Goal: Task Accomplishment & Management: Complete application form

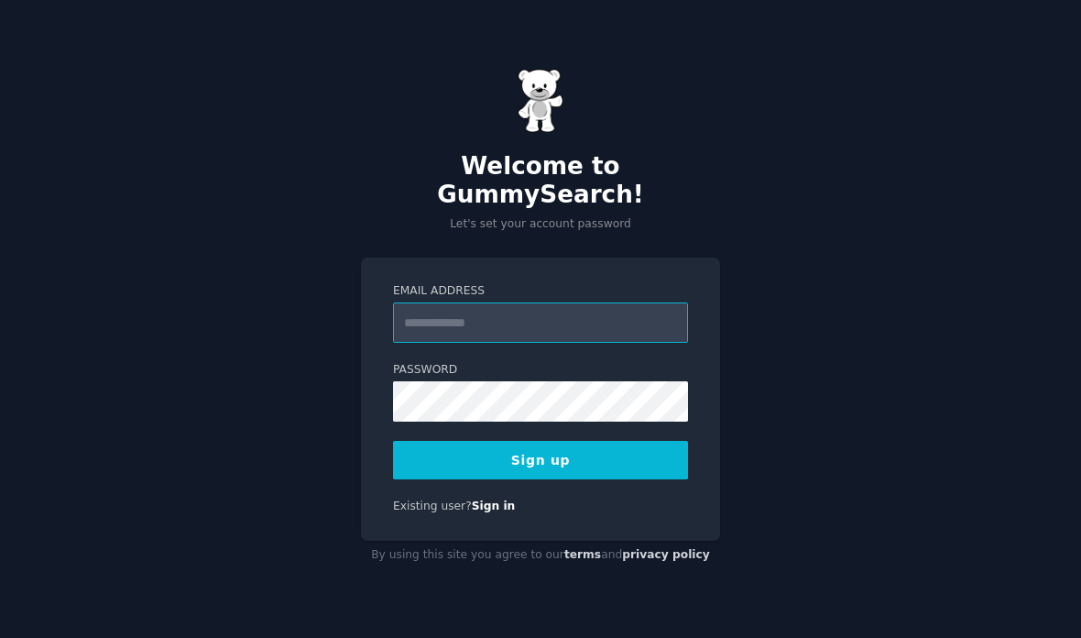
click at [559, 334] on input "Email Address" at bounding box center [540, 322] width 295 height 40
type input "**********"
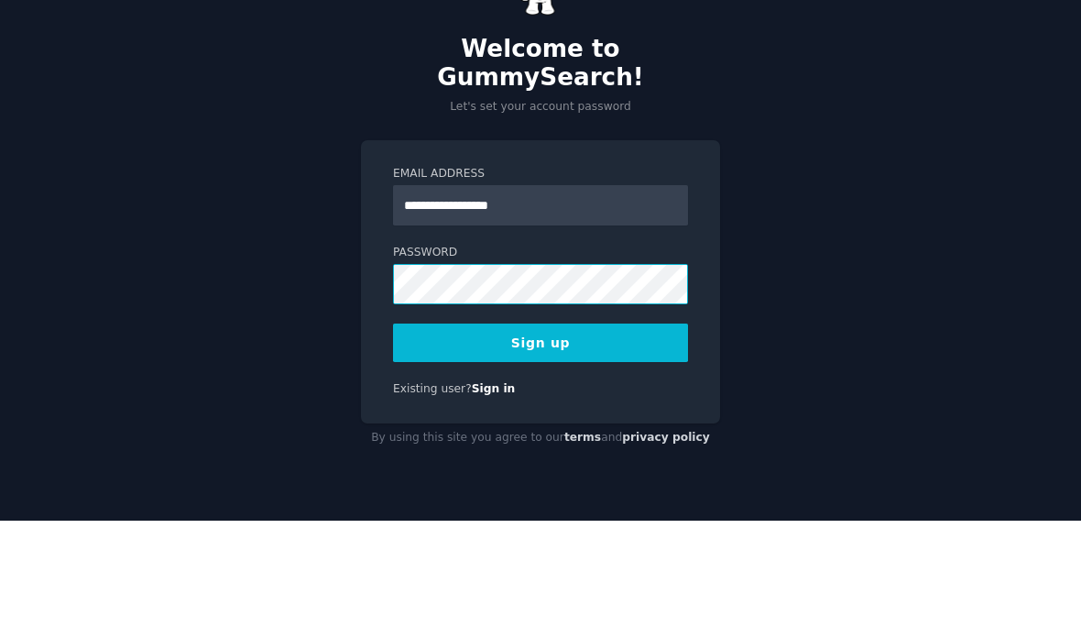
scroll to position [73, 0]
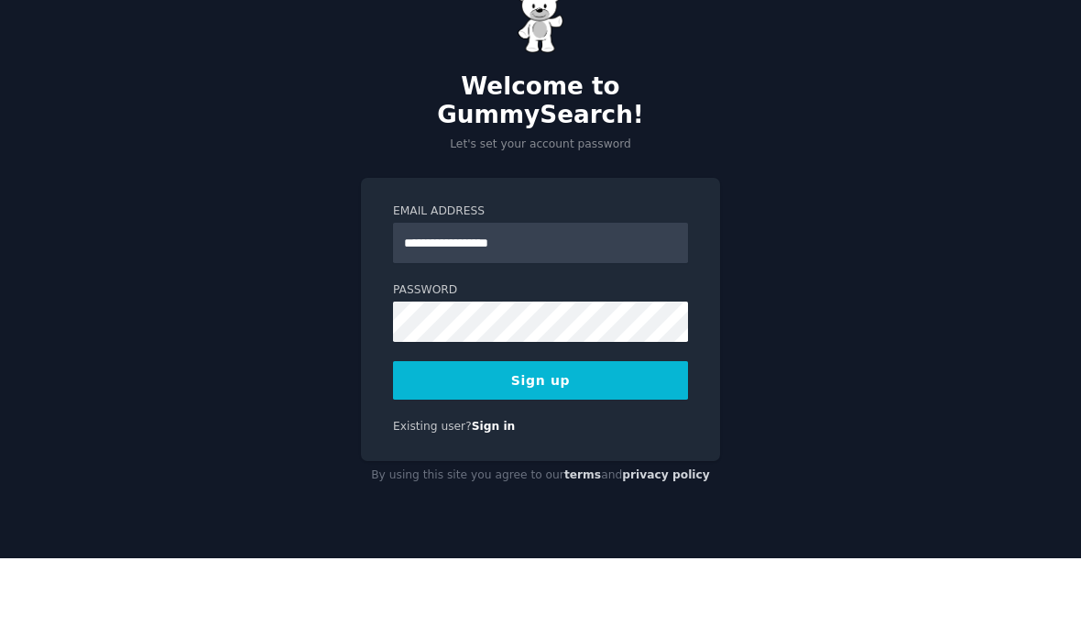
click at [618, 441] on button "Sign up" at bounding box center [540, 460] width 295 height 38
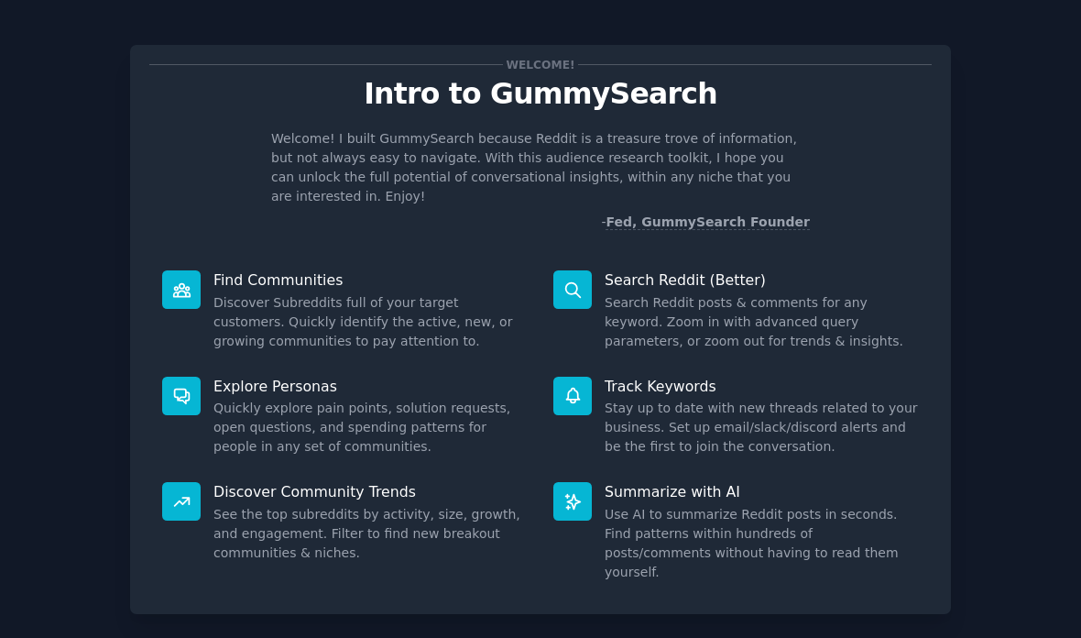
scroll to position [73, 0]
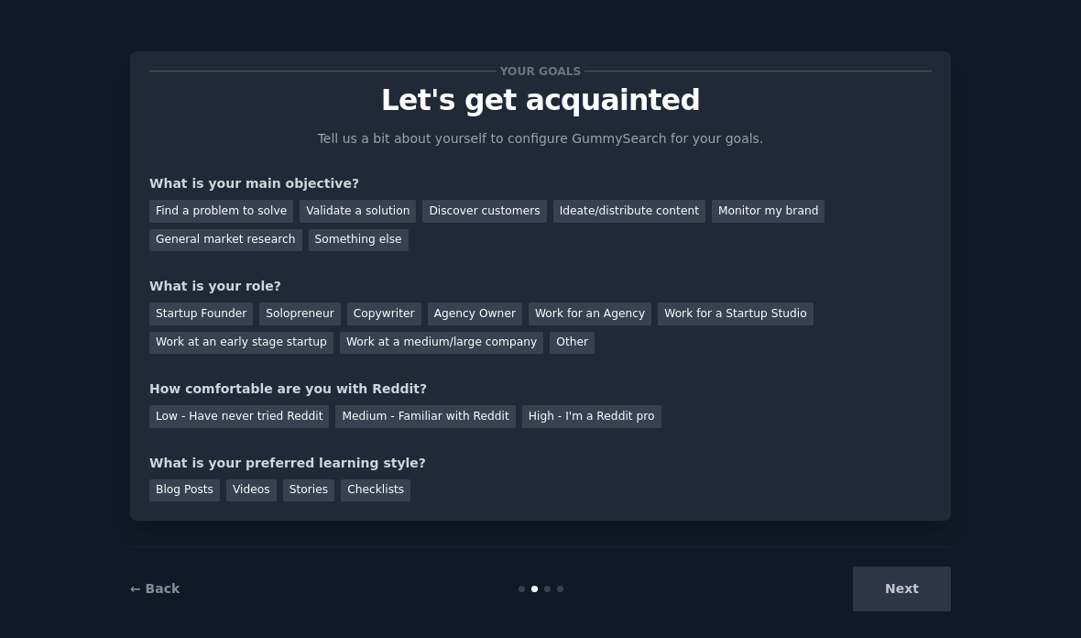
click at [186, 200] on div "Find a problem to solve" at bounding box center [221, 211] width 144 height 23
click at [468, 200] on div "Discover customers" at bounding box center [484, 211] width 124 height 23
click at [192, 200] on div "Find a problem to solve" at bounding box center [221, 211] width 144 height 23
click at [269, 302] on div "Solopreneur" at bounding box center [299, 313] width 81 height 23
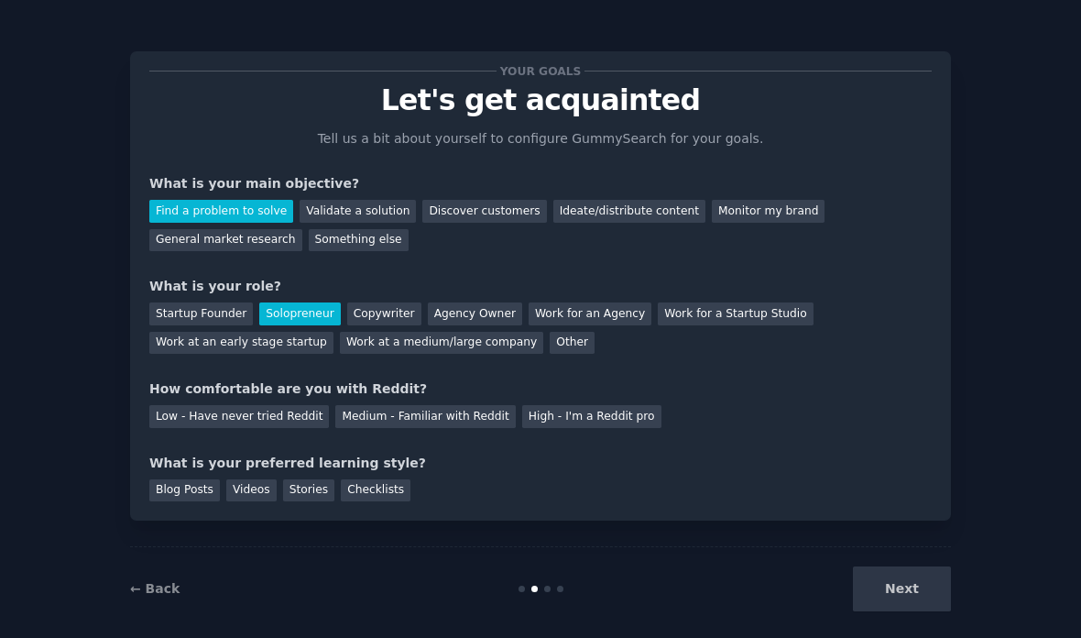
click at [389, 405] on div "Medium - Familiar with Reddit" at bounding box center [425, 416] width 180 height 23
click at [246, 479] on div "Videos" at bounding box center [251, 490] width 50 height 23
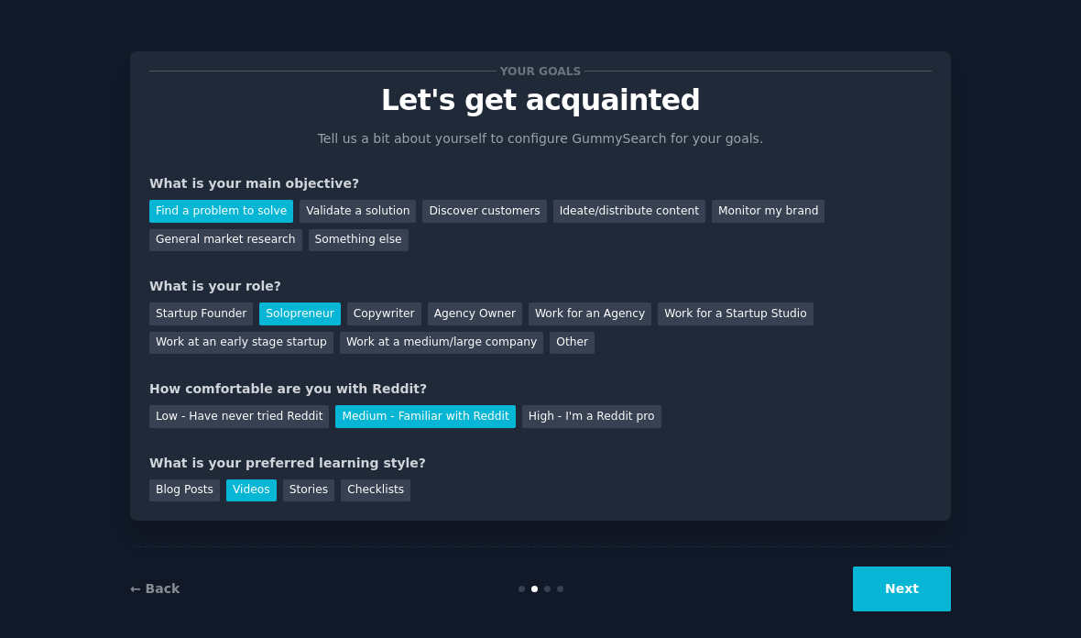
click at [917, 566] on button "Next" at bounding box center [902, 588] width 98 height 45
